Goal: Find specific page/section: Find specific page/section

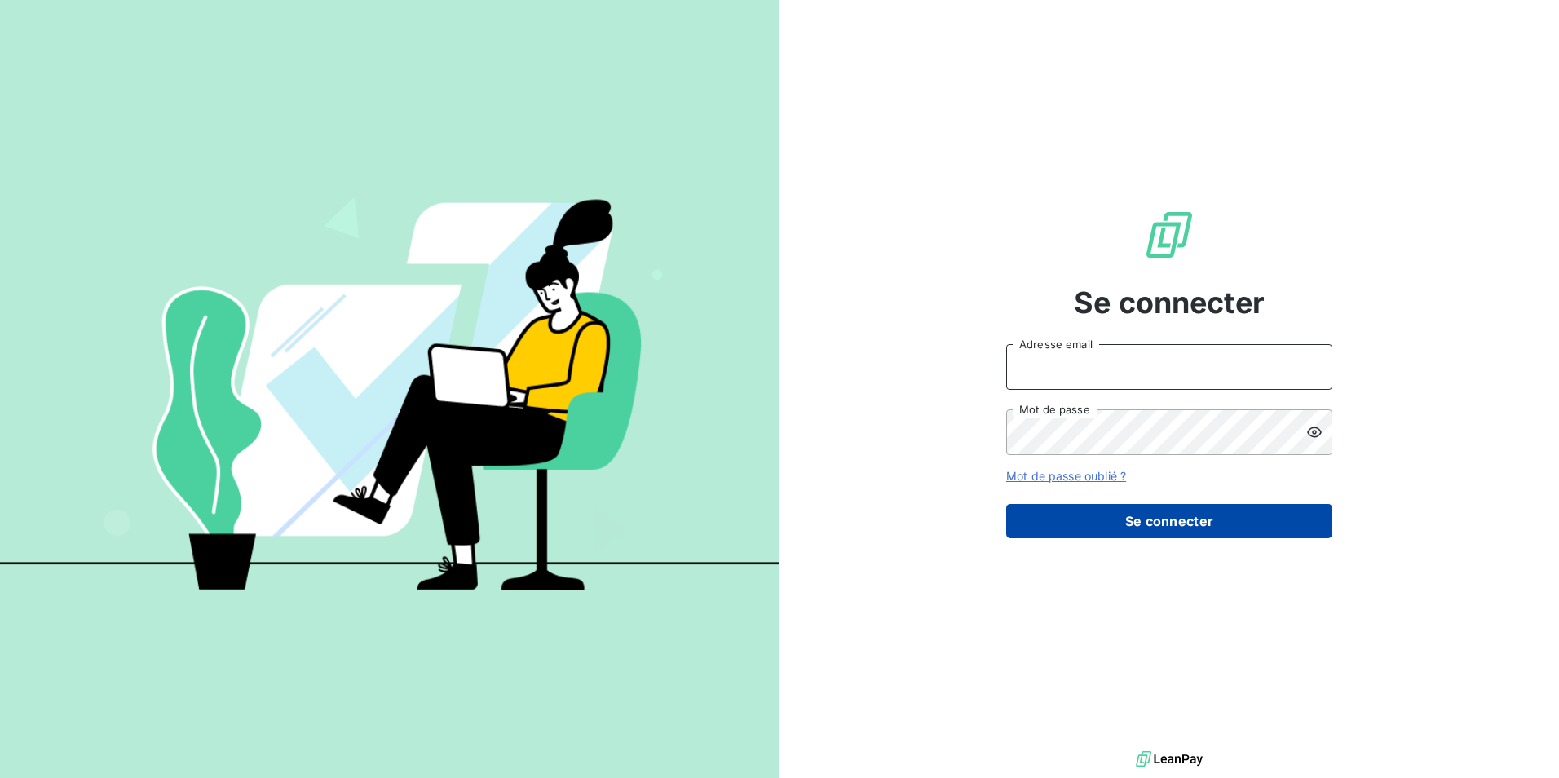
type input "[EMAIL_ADDRESS][DOMAIN_NAME]"
click at [1164, 522] on button "Se connecter" at bounding box center [1169, 521] width 326 height 34
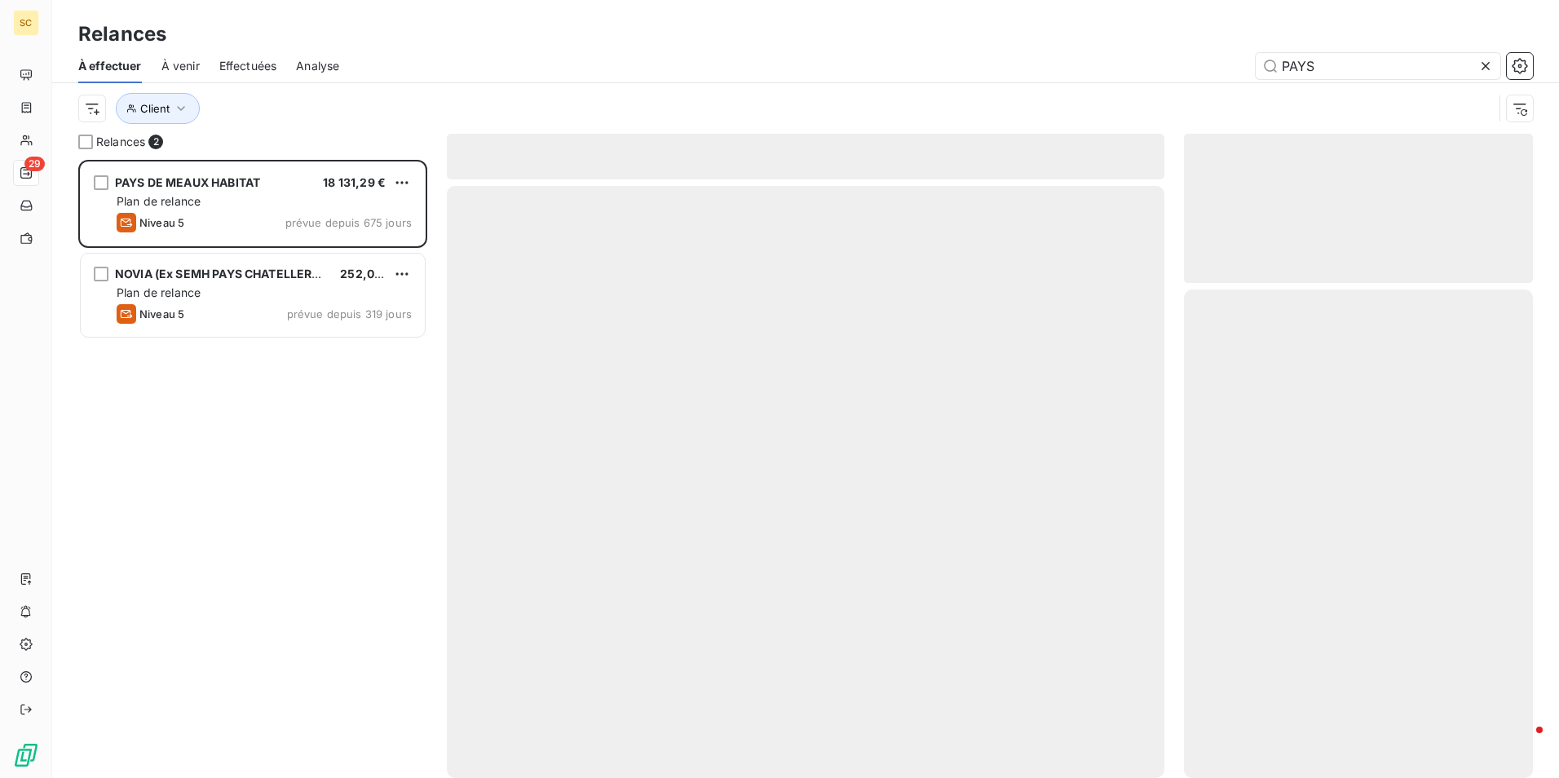
scroll to position [606, 337]
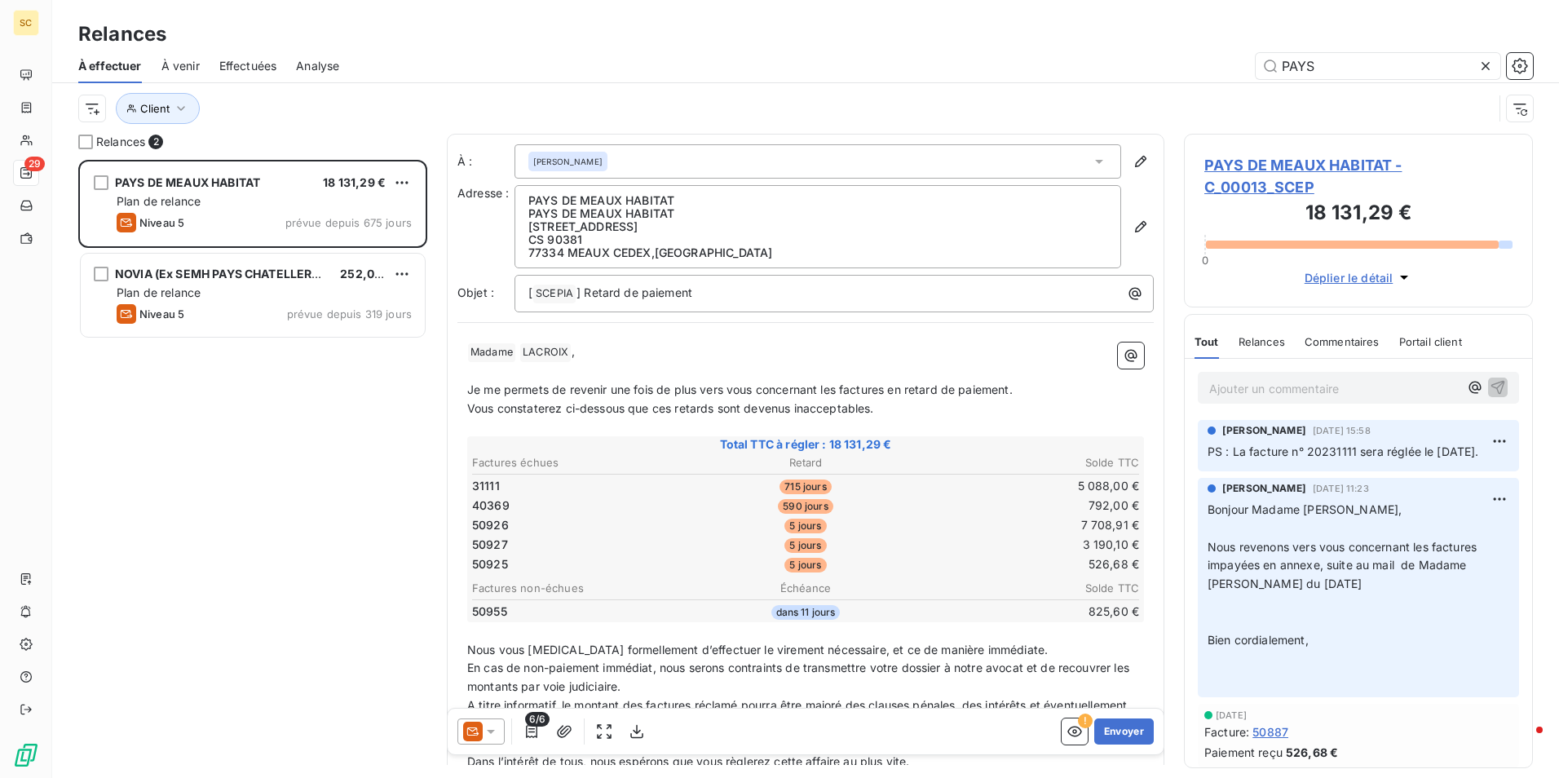
drag, startPoint x: 1293, startPoint y: 61, endPoint x: 1224, endPoint y: 58, distance: 68.5
click at [1224, 58] on div "PAYS" at bounding box center [946, 66] width 1174 height 26
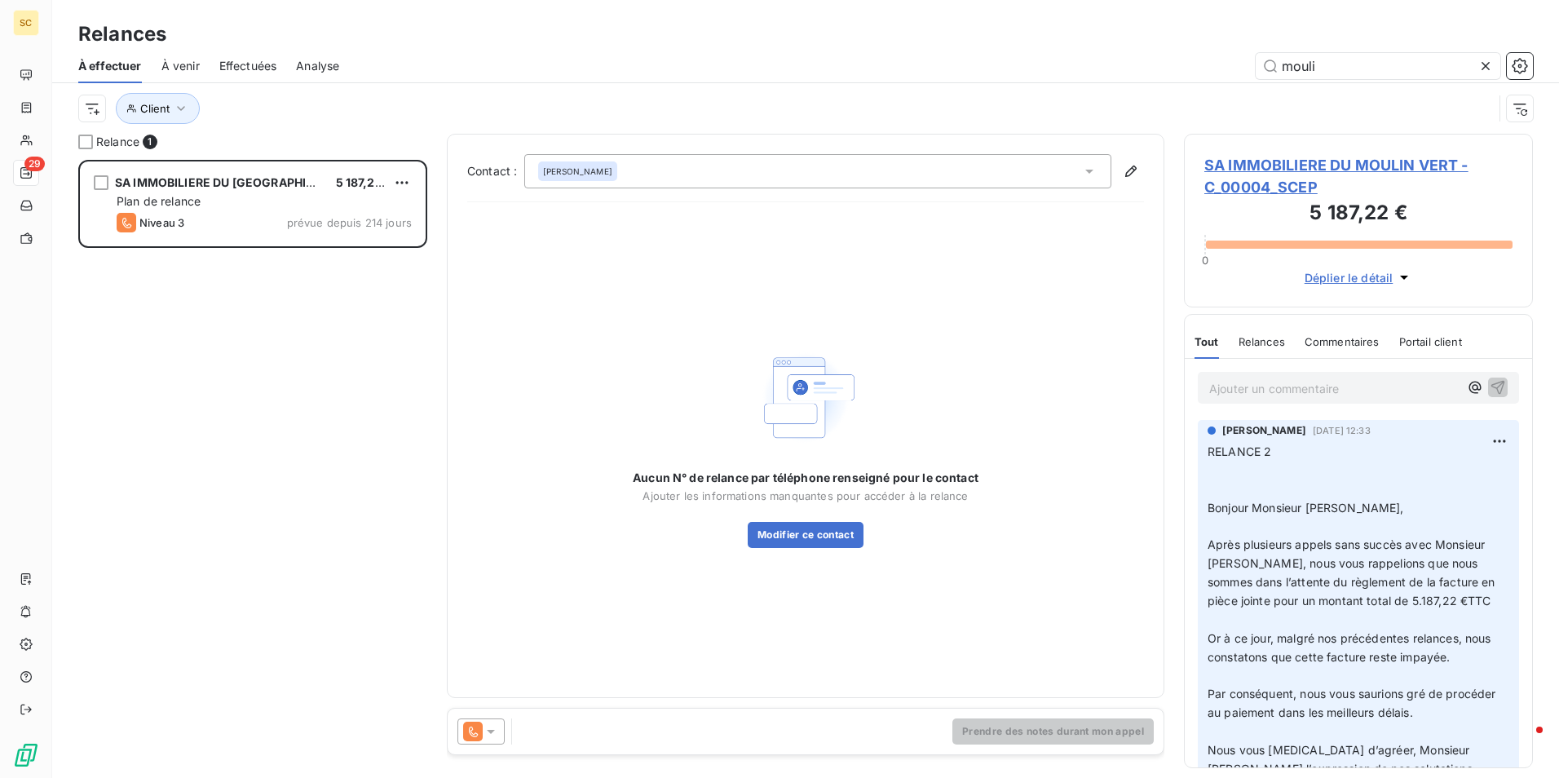
type input "mouli"
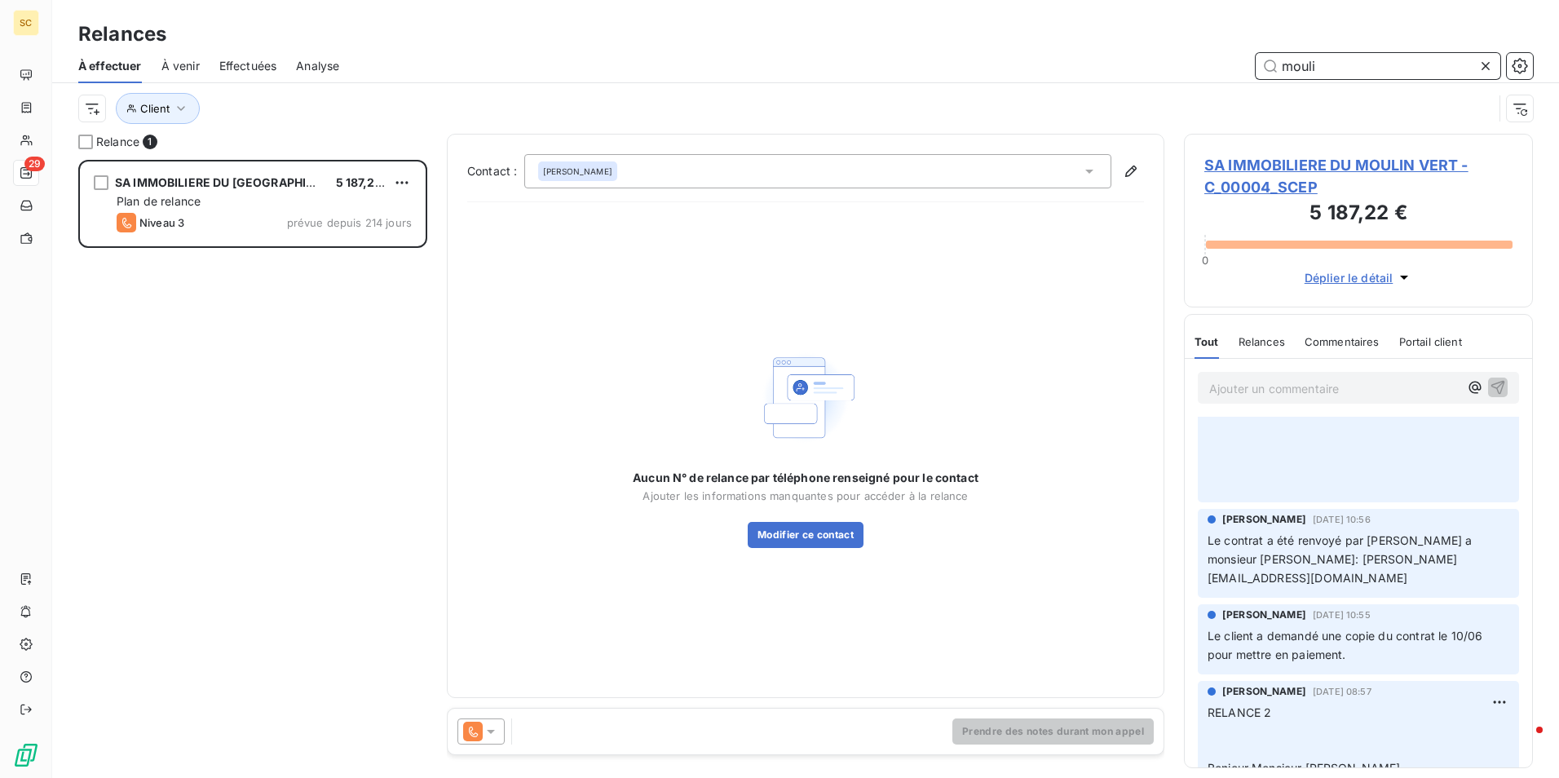
scroll to position [489, 0]
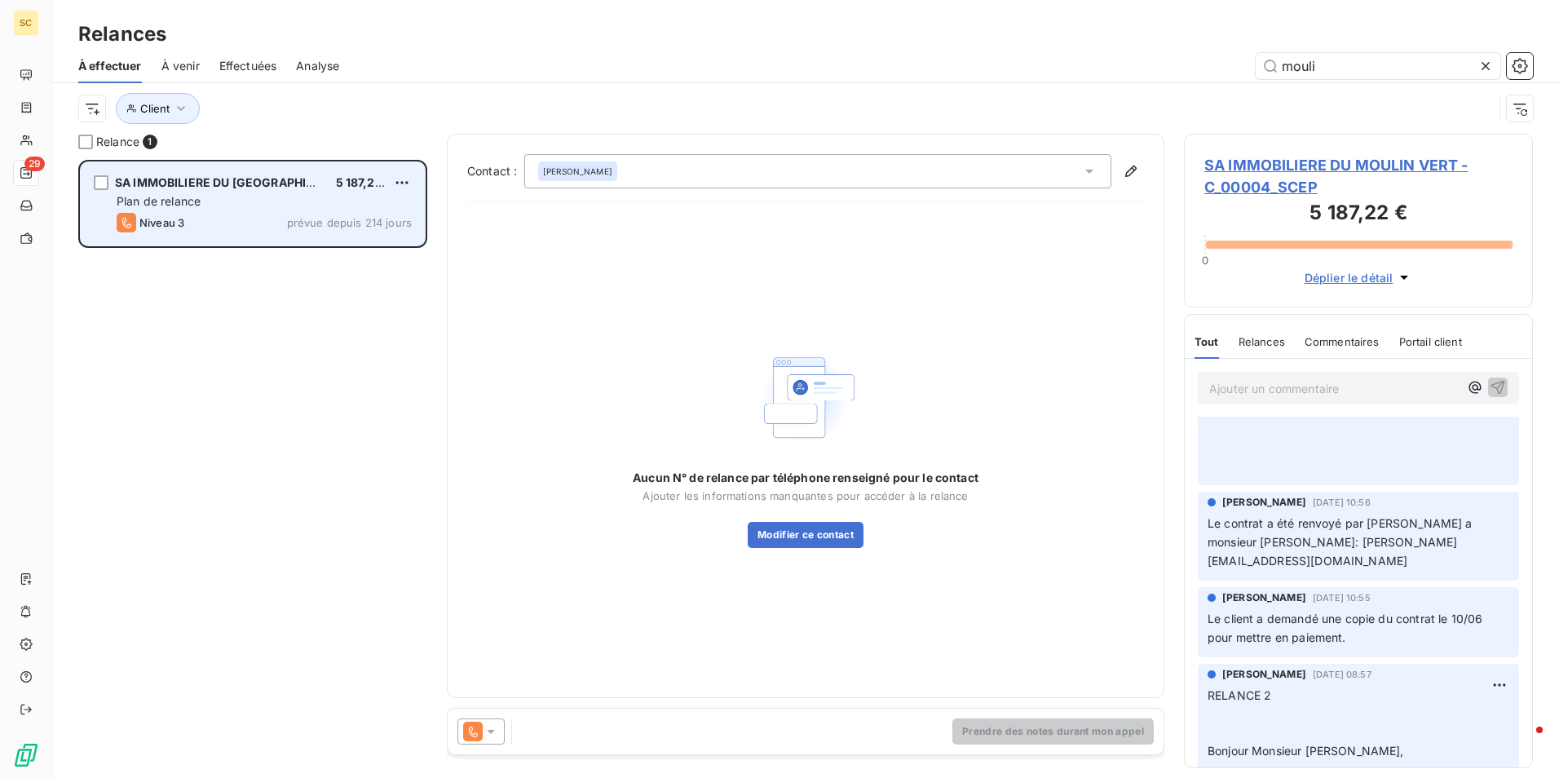
click at [222, 182] on span "SA IMMOBILIERE DU [GEOGRAPHIC_DATA]" at bounding box center [234, 182] width 238 height 14
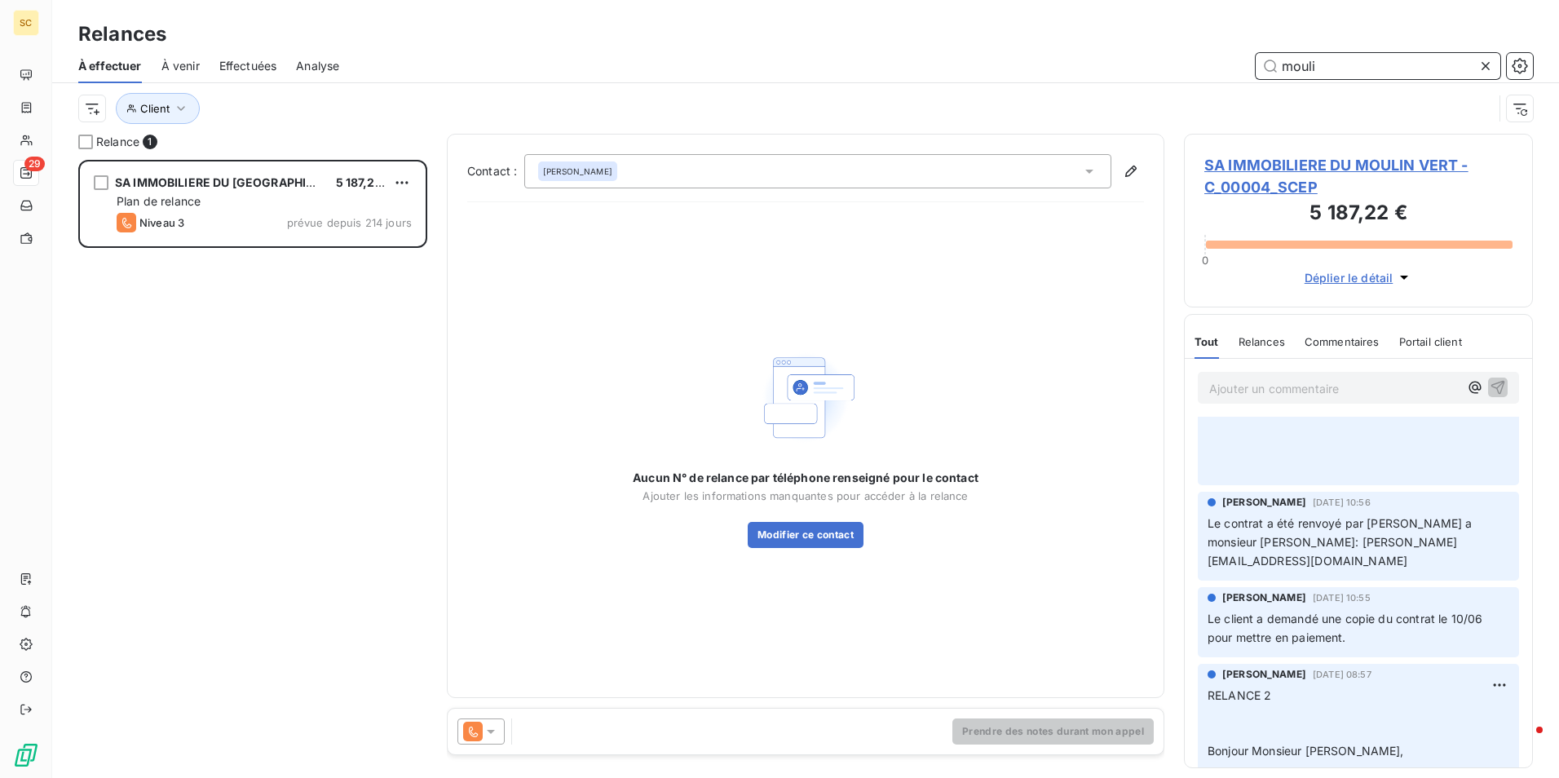
click at [1371, 73] on input "mouli" at bounding box center [1377, 66] width 245 height 26
click at [1484, 66] on icon at bounding box center [1485, 66] width 16 height 16
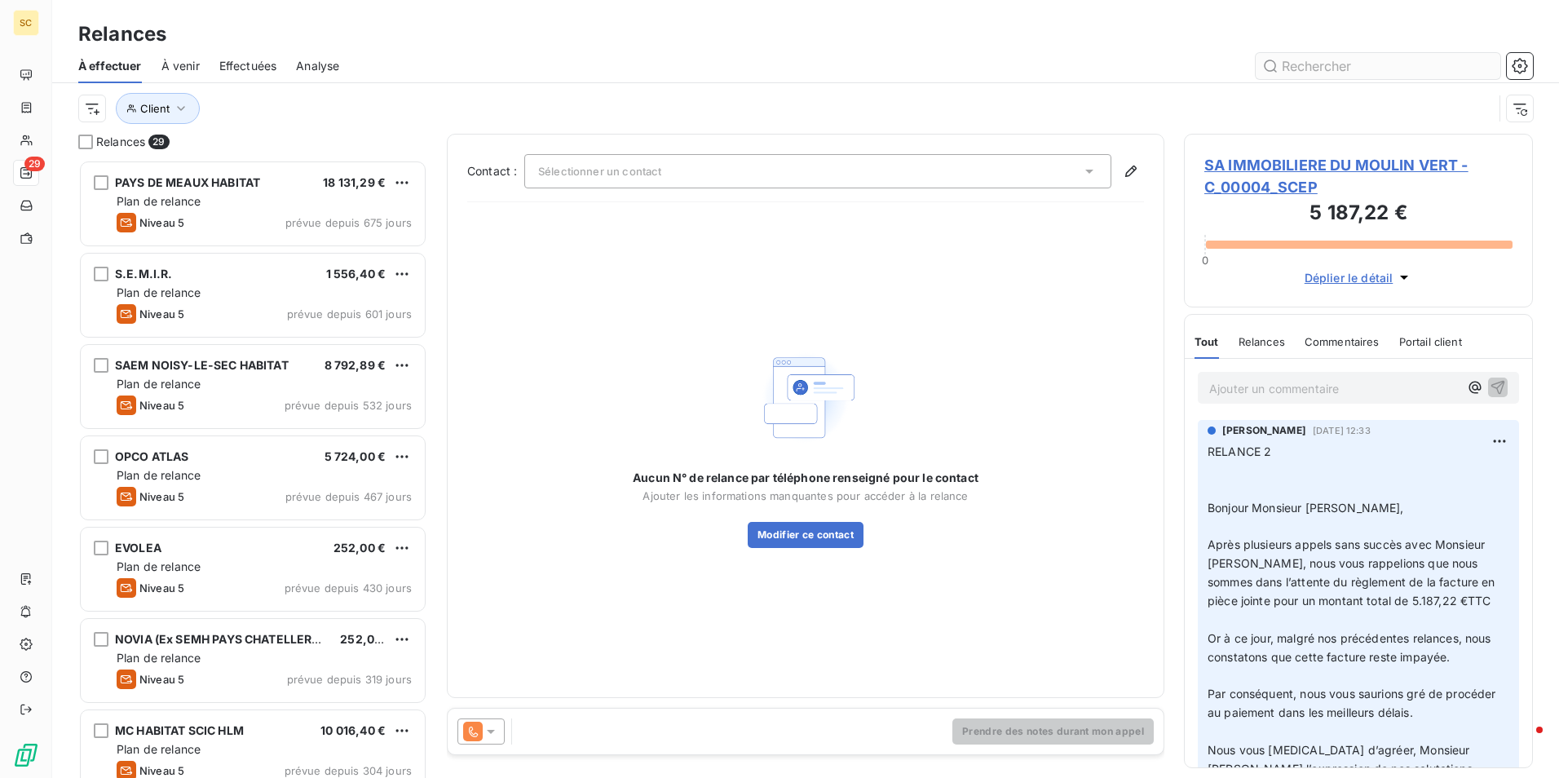
scroll to position [606, 337]
click at [1419, 64] on input "text" at bounding box center [1377, 66] width 245 height 26
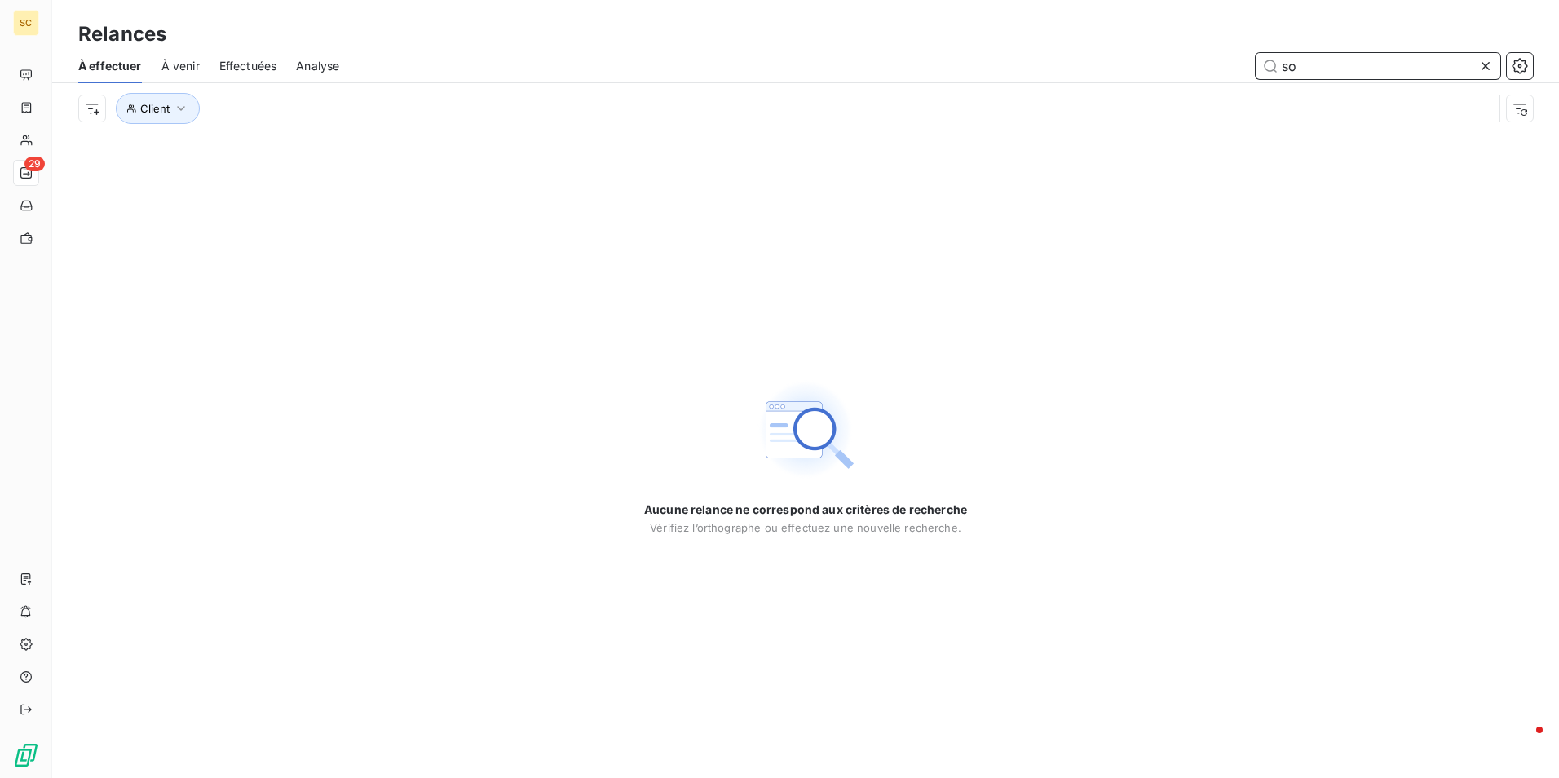
type input "s"
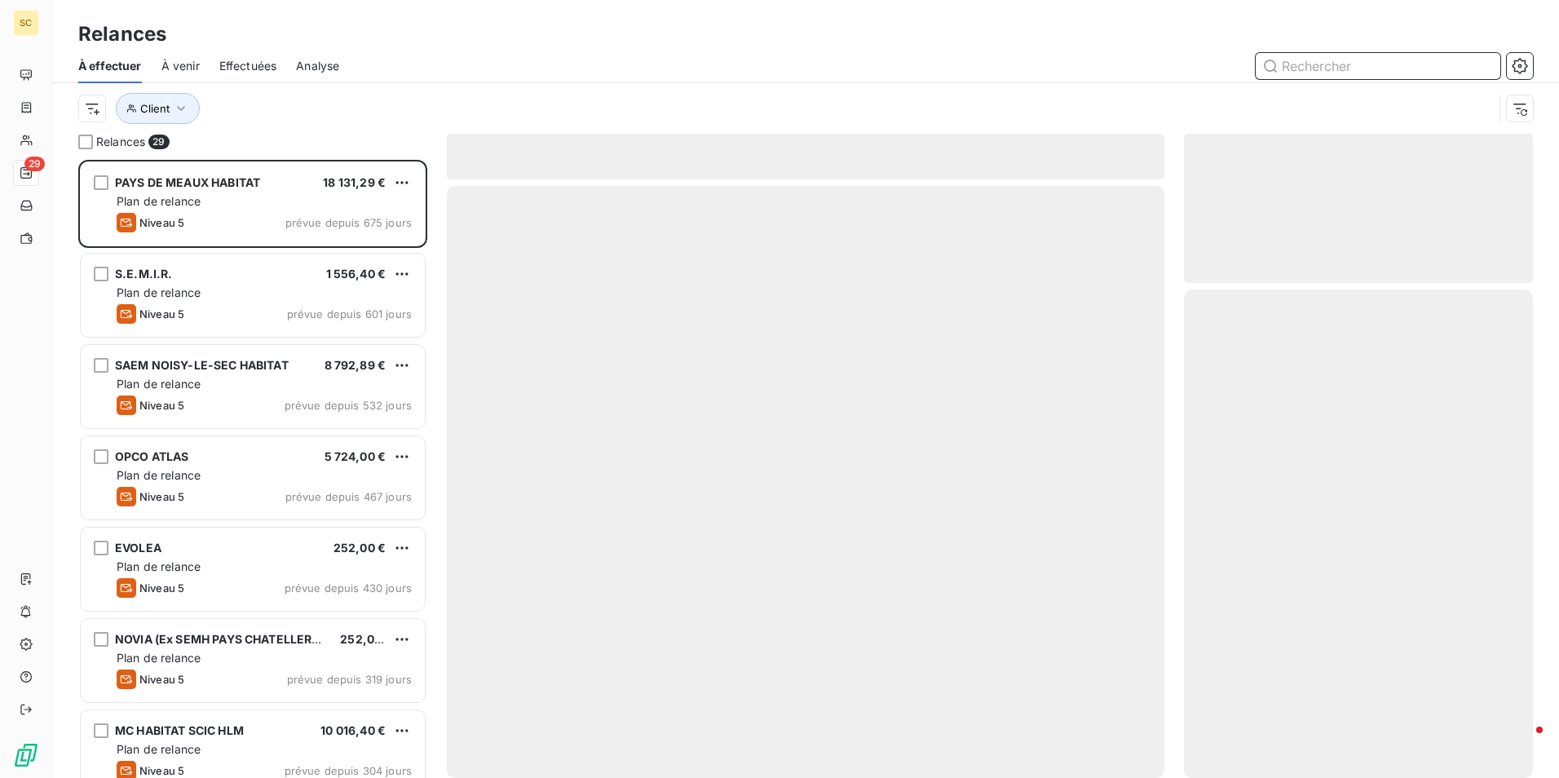
scroll to position [606, 337]
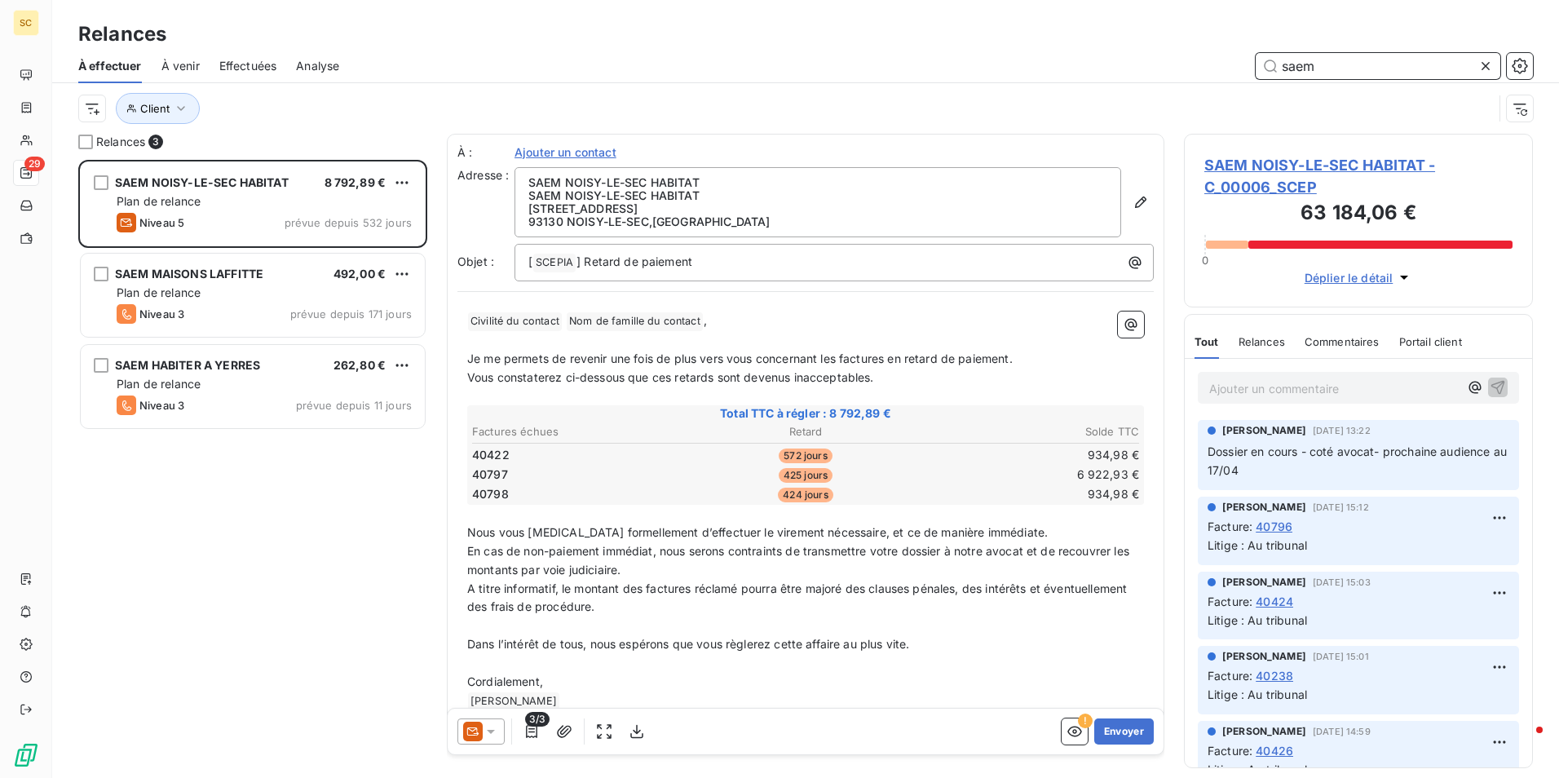
scroll to position [606, 337]
drag, startPoint x: 1325, startPoint y: 65, endPoint x: 1237, endPoint y: 61, distance: 88.1
click at [1237, 61] on div "saem" at bounding box center [946, 66] width 1174 height 26
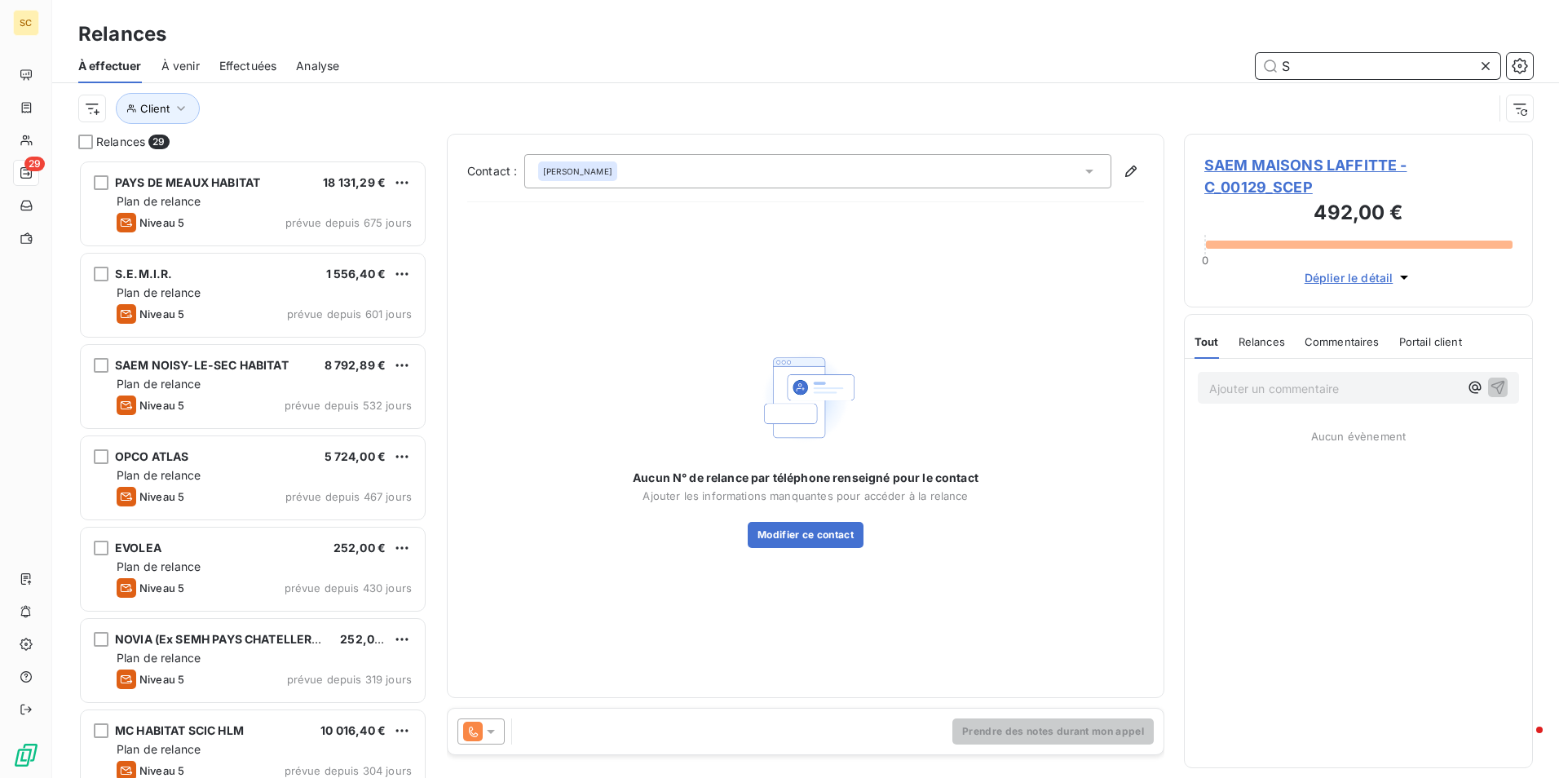
scroll to position [606, 337]
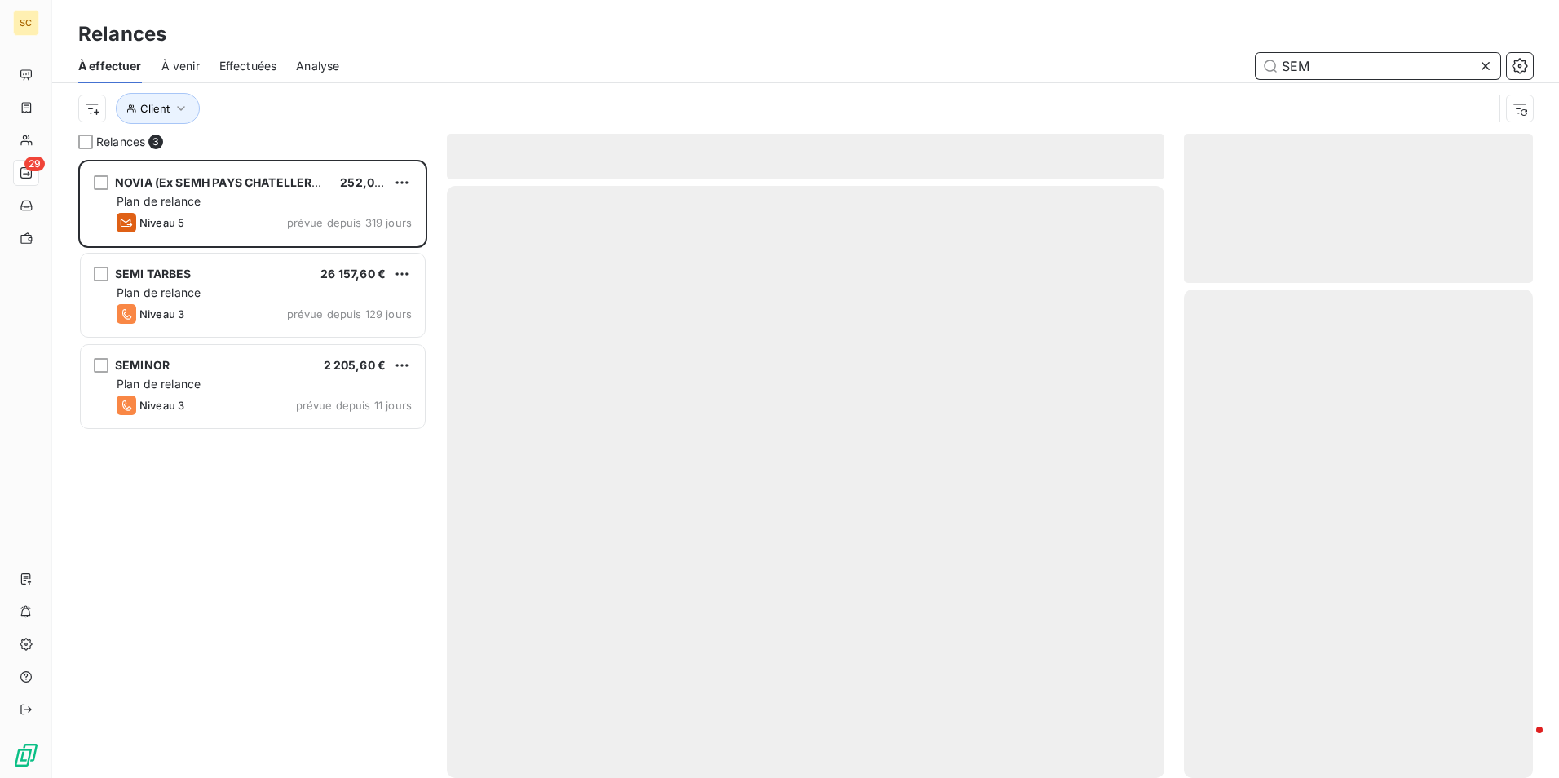
scroll to position [606, 337]
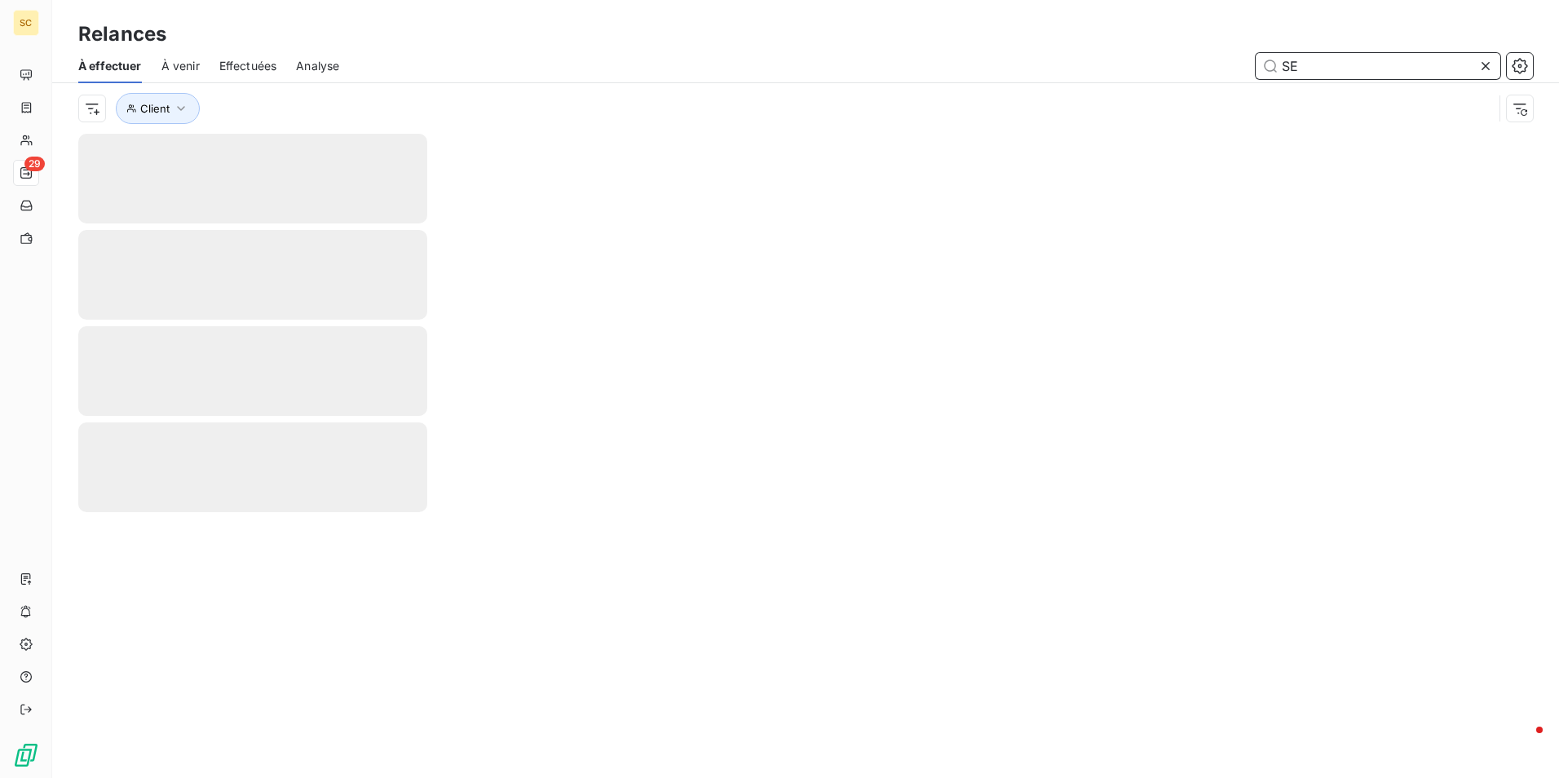
type input "S"
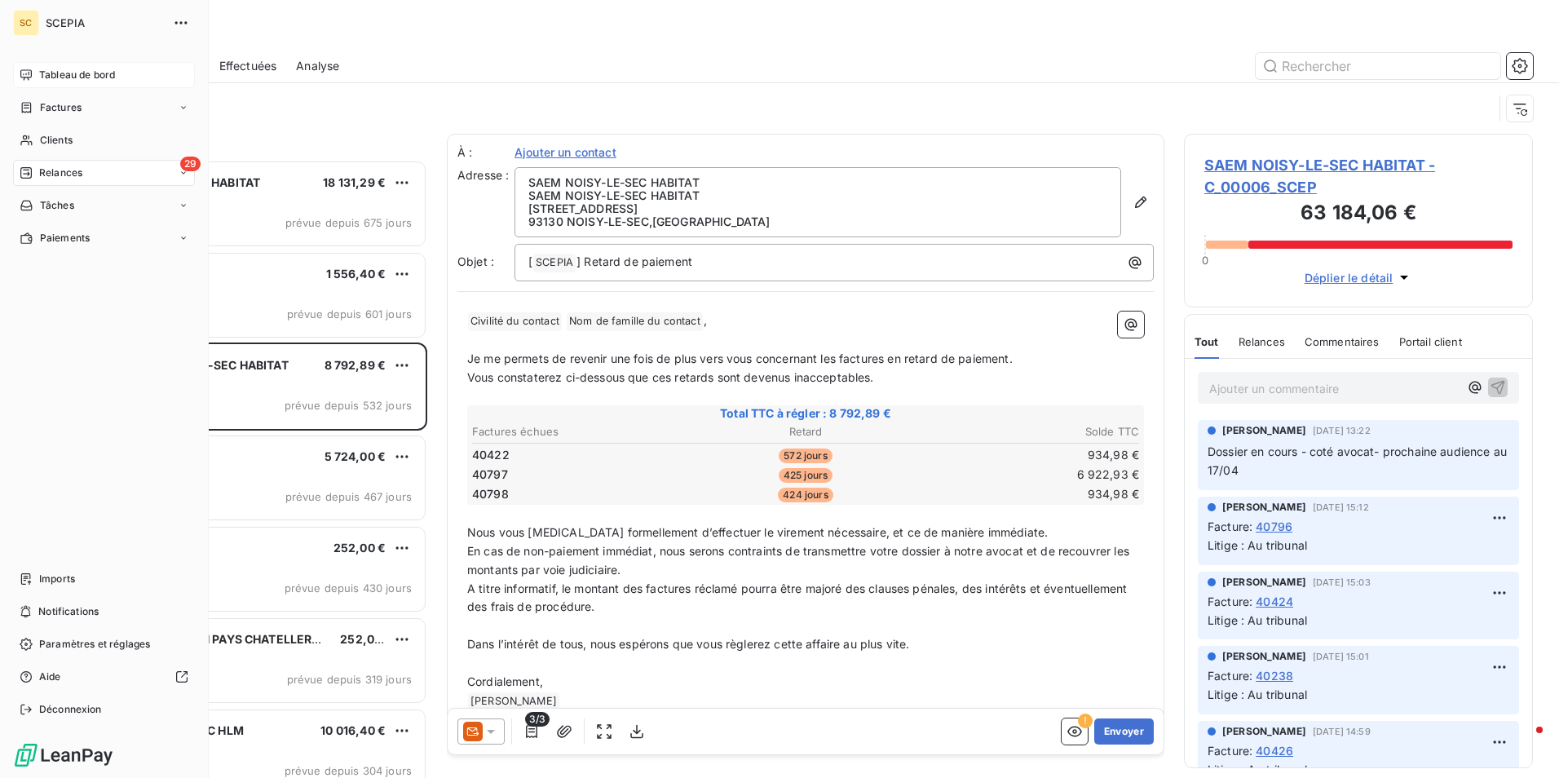
click at [85, 77] on span "Tableau de bord" at bounding box center [77, 75] width 76 height 15
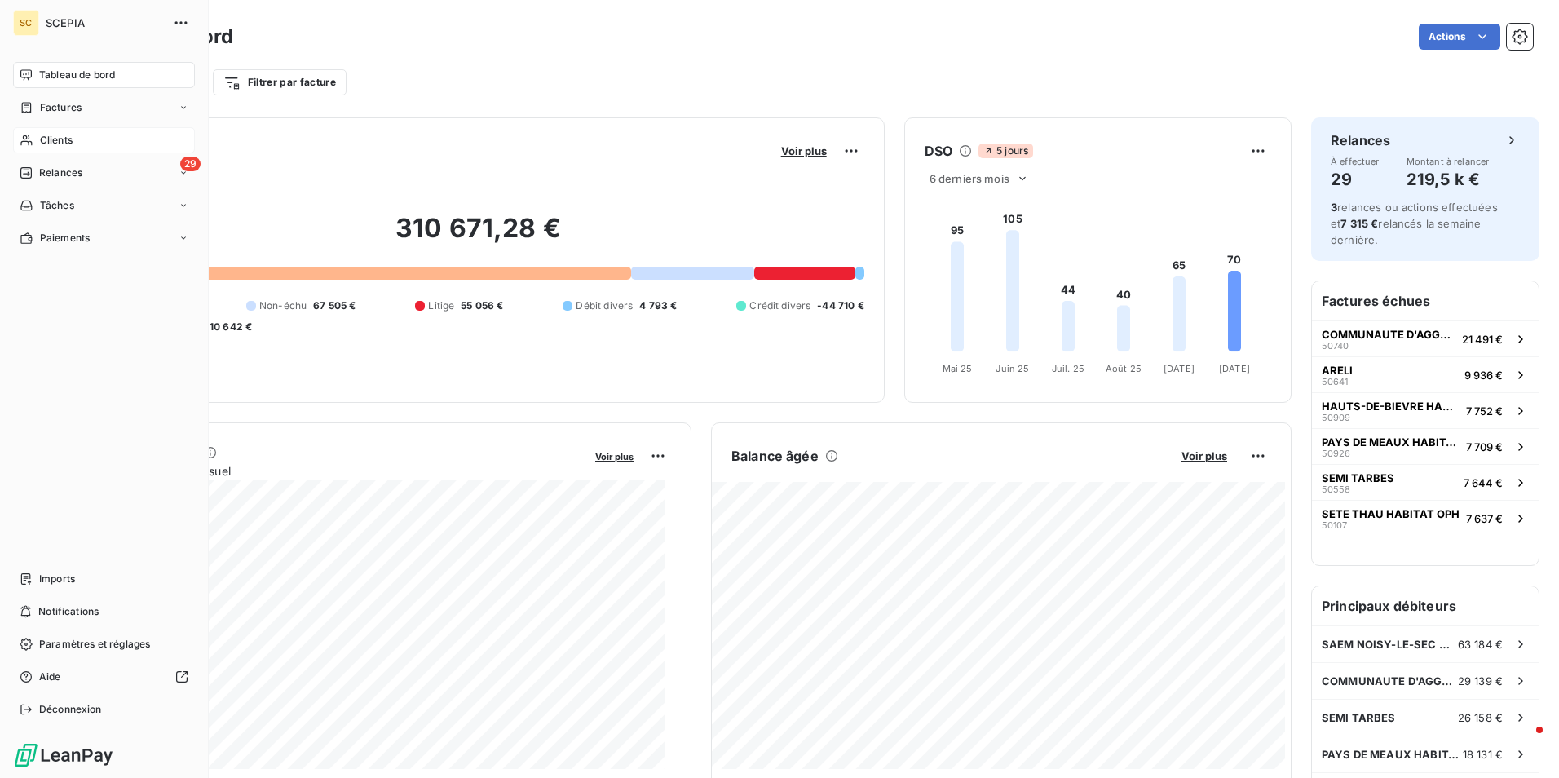
click at [46, 139] on span "Clients" at bounding box center [56, 140] width 33 height 15
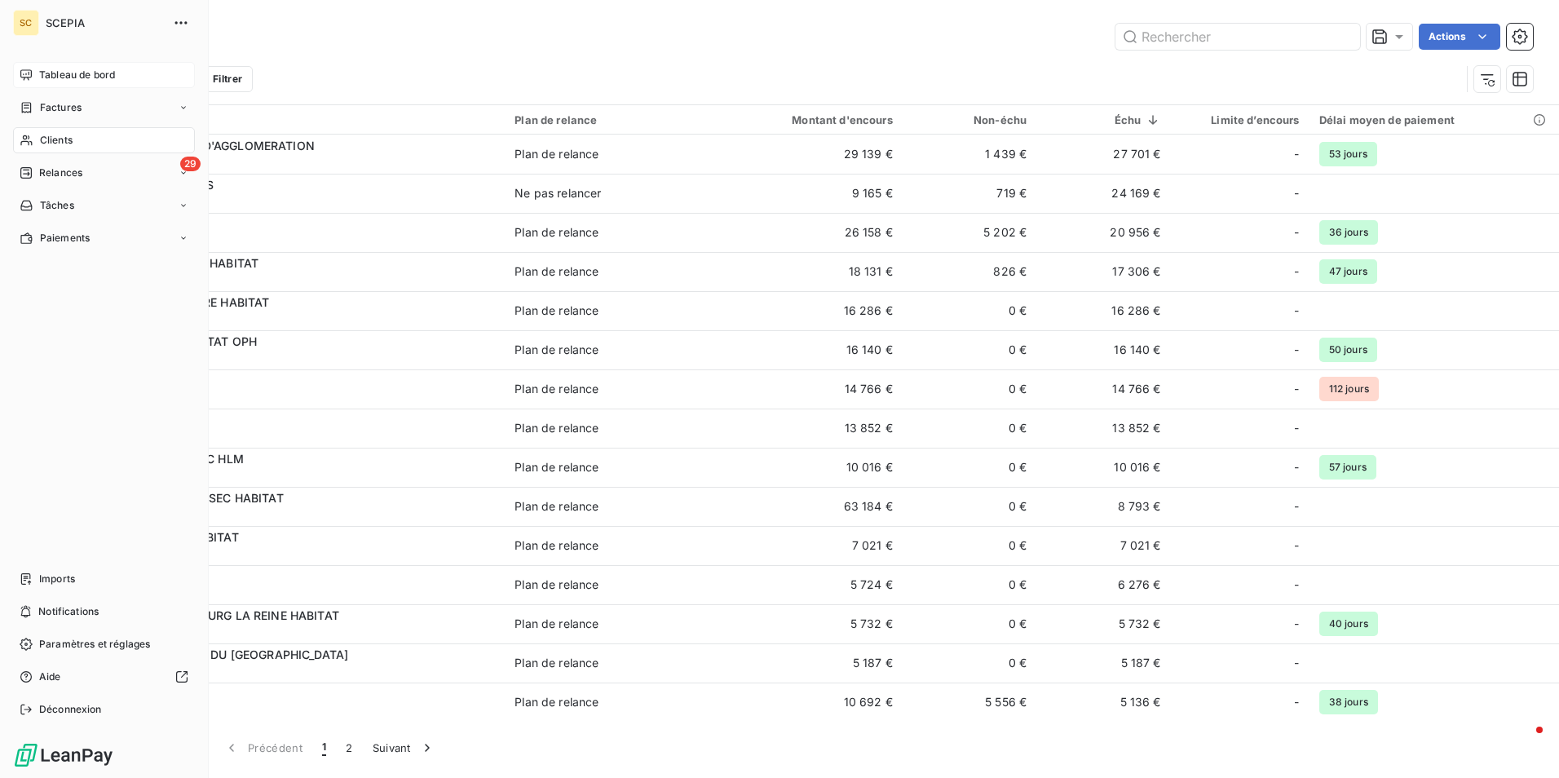
click at [55, 134] on span "Clients" at bounding box center [56, 140] width 33 height 15
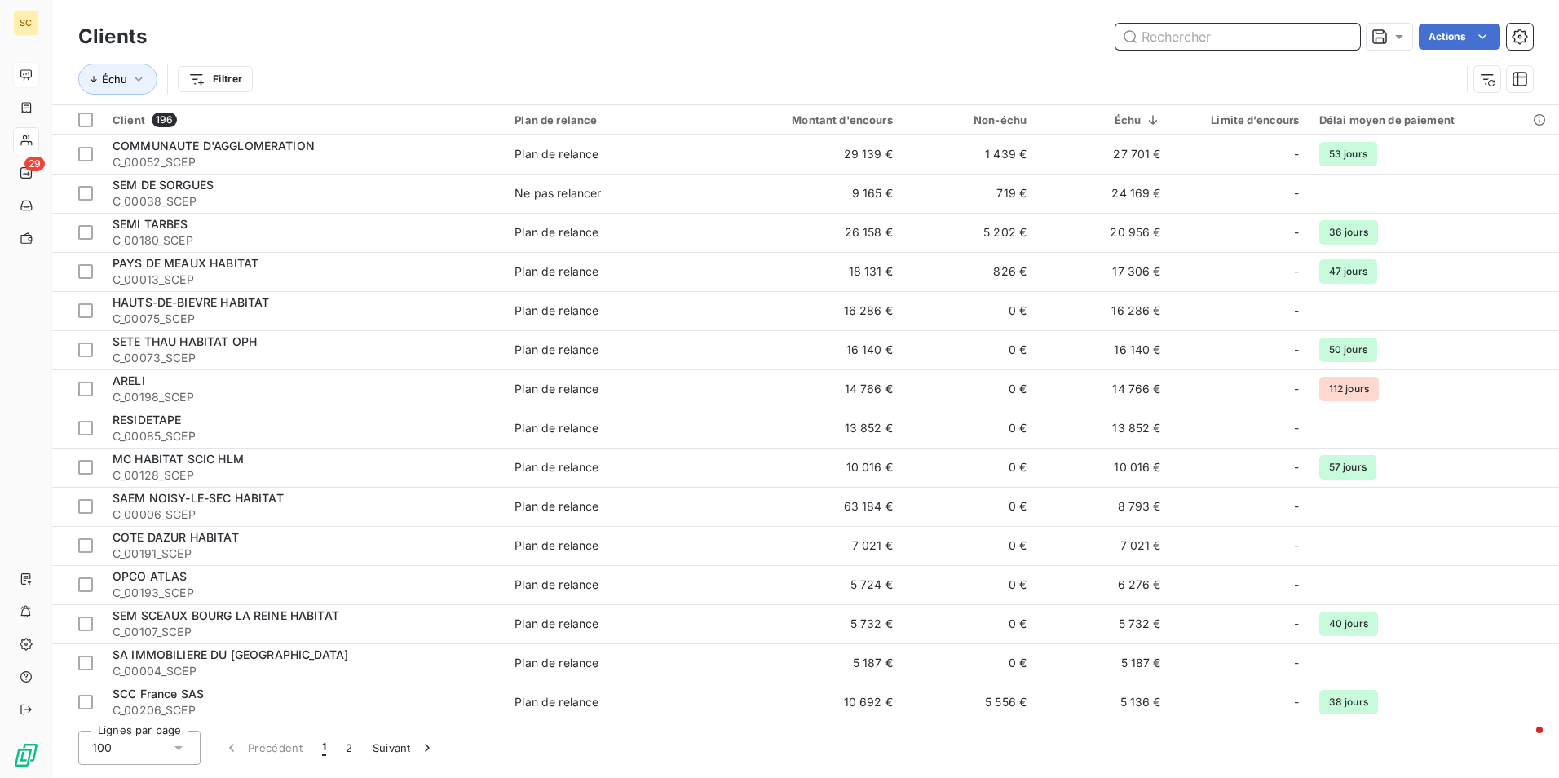
click at [1283, 41] on input "text" at bounding box center [1237, 37] width 245 height 26
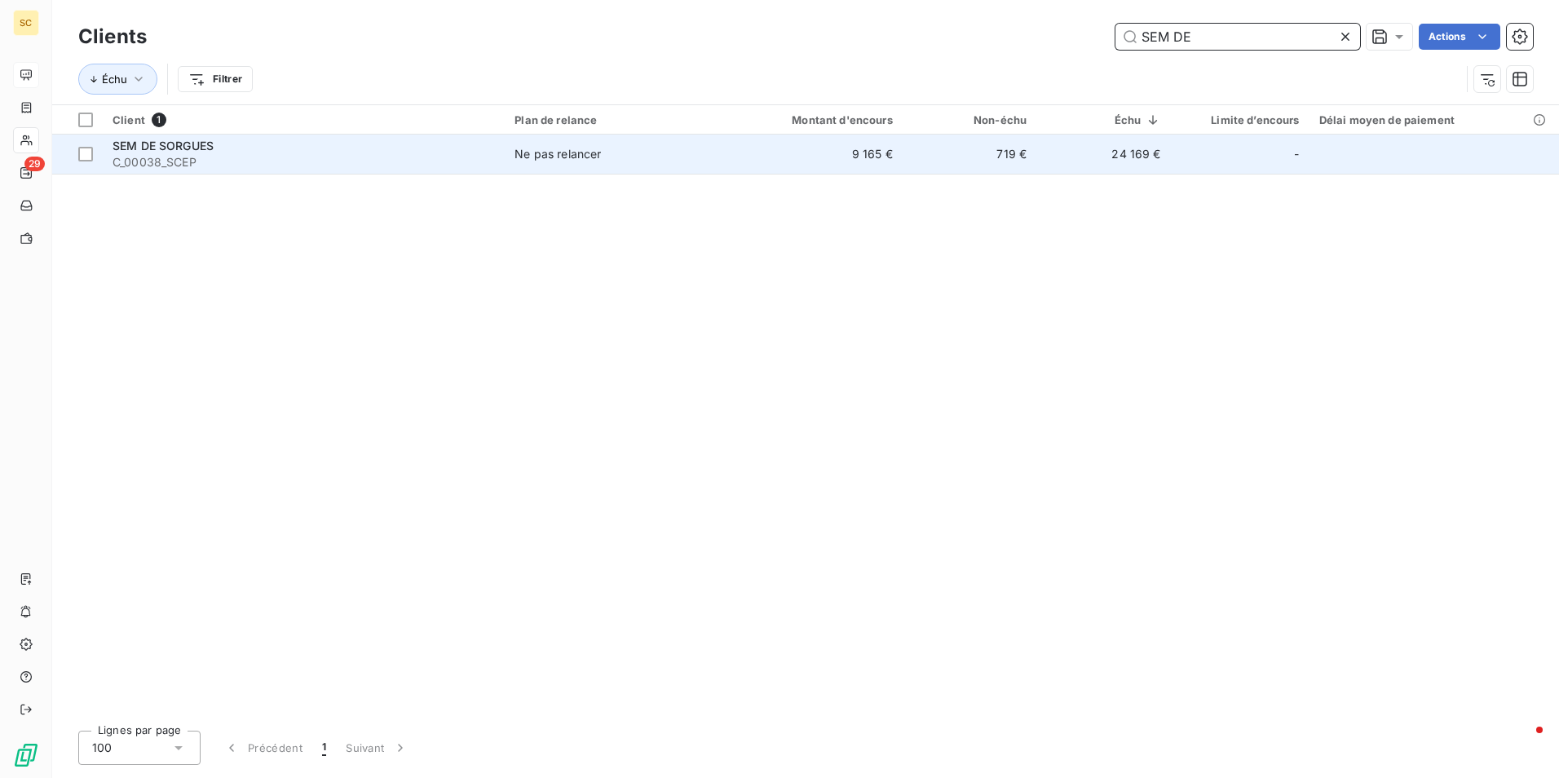
type input "SEM DE"
click at [167, 156] on span "C_00038_SCEP" at bounding box center [303, 162] width 382 height 16
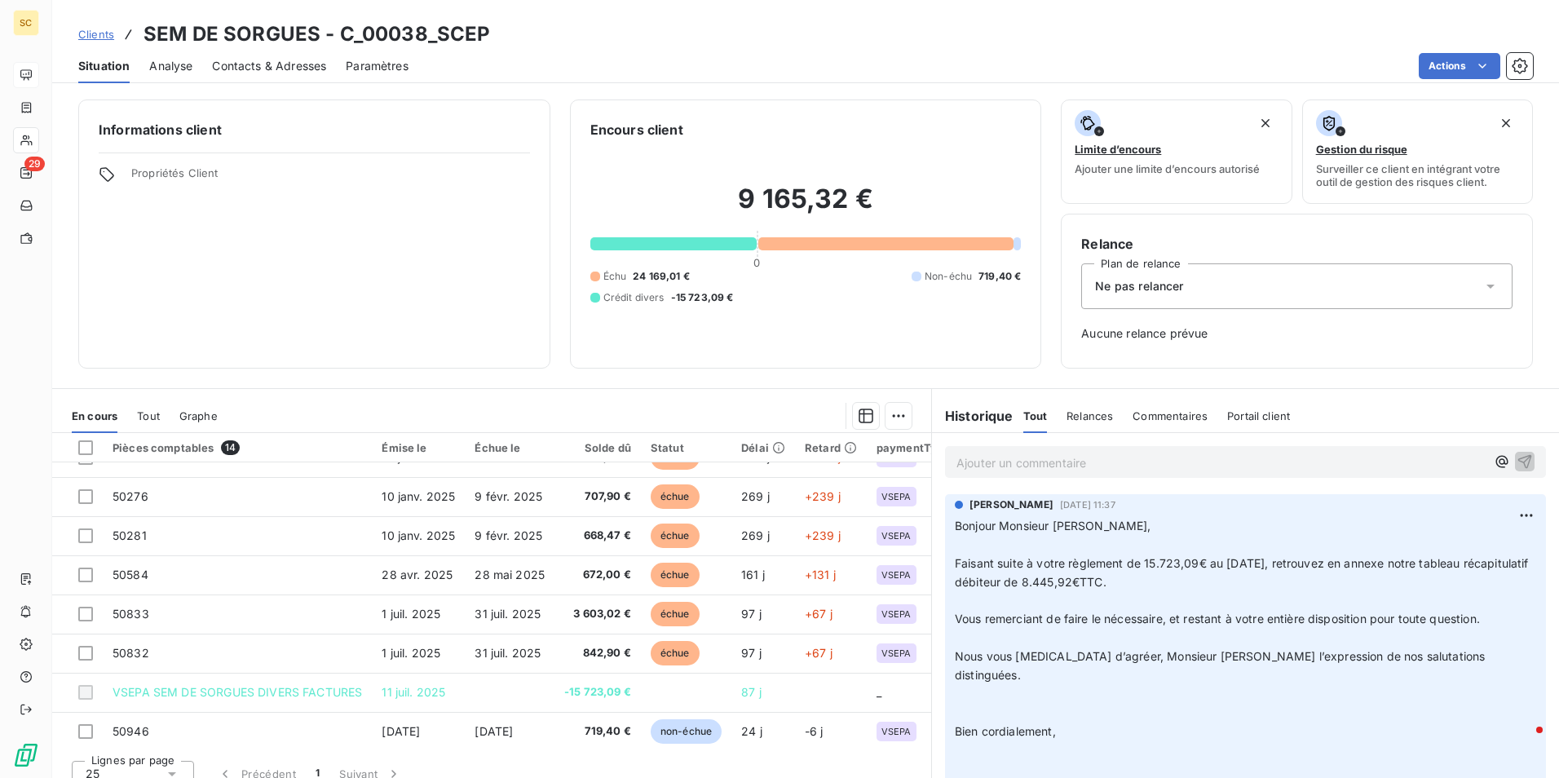
scroll to position [271, 0]
